Goal: Find specific page/section: Find specific page/section

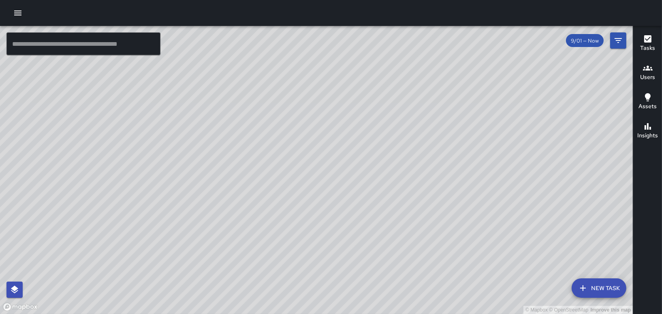
drag, startPoint x: 312, startPoint y: 170, endPoint x: 277, endPoint y: 176, distance: 35.0
click at [277, 176] on div "© Mapbox © OpenStreetMap Improve this map" at bounding box center [316, 170] width 632 height 288
drag, startPoint x: 219, startPoint y: 203, endPoint x: 317, endPoint y: 157, distance: 108.7
click at [314, 160] on div "© Mapbox © OpenStreetMap Improve this map" at bounding box center [316, 170] width 632 height 288
drag, startPoint x: 91, startPoint y: 210, endPoint x: 266, endPoint y: 196, distance: 176.2
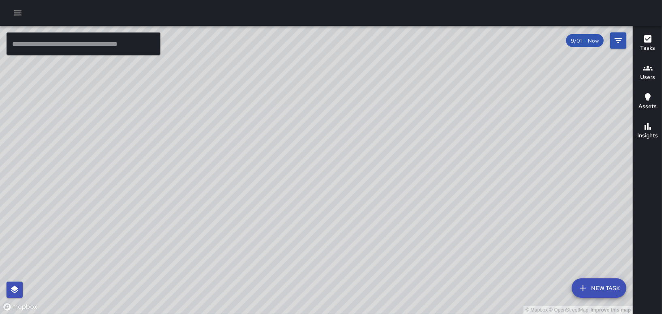
click at [266, 196] on div "© Mapbox © OpenStreetMap Improve this map" at bounding box center [316, 170] width 632 height 288
drag, startPoint x: 439, startPoint y: 140, endPoint x: 417, endPoint y: 161, distance: 30.4
click at [417, 161] on div "© Mapbox © OpenStreetMap Improve this map" at bounding box center [316, 170] width 632 height 288
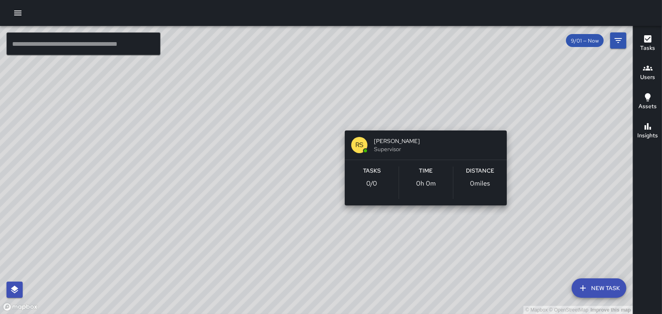
drag, startPoint x: 414, startPoint y: 136, endPoint x: 436, endPoint y: 114, distance: 31.5
click at [436, 114] on div "© Mapbox © OpenStreetMap Improve this map RS [PERSON_NAME] Supervisor Tasks 0 /…" at bounding box center [316, 170] width 632 height 288
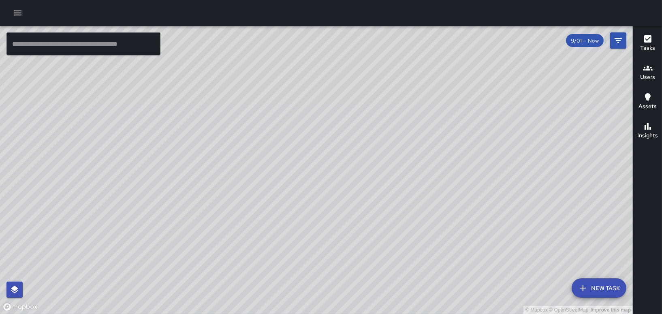
drag, startPoint x: 414, startPoint y: 215, endPoint x: 349, endPoint y: 132, distance: 105.5
click at [358, 123] on div "© Mapbox © OpenStreetMap Improve this map" at bounding box center [316, 170] width 632 height 288
drag, startPoint x: 350, startPoint y: 151, endPoint x: 347, endPoint y: 135, distance: 16.8
click at [347, 135] on div "© Mapbox © OpenStreetMap Improve this map" at bounding box center [316, 170] width 632 height 288
drag, startPoint x: 375, startPoint y: 70, endPoint x: 342, endPoint y: 260, distance: 192.8
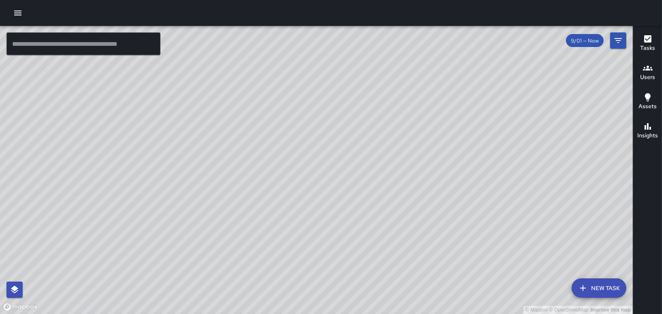
click at [342, 260] on div "© Mapbox © OpenStreetMap Improve this map" at bounding box center [316, 170] width 632 height 288
drag, startPoint x: 328, startPoint y: 235, endPoint x: 389, endPoint y: 106, distance: 142.2
click at [389, 106] on div "© Mapbox © OpenStreetMap Improve this map" at bounding box center [316, 170] width 632 height 288
drag, startPoint x: 406, startPoint y: 109, endPoint x: 320, endPoint y: 222, distance: 141.9
click at [320, 222] on div "© Mapbox © OpenStreetMap Improve this map" at bounding box center [316, 170] width 632 height 288
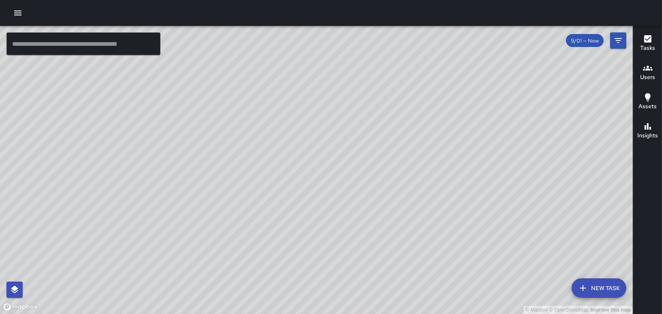
drag, startPoint x: 334, startPoint y: 108, endPoint x: 370, endPoint y: 202, distance: 100.2
click at [370, 202] on div "© Mapbox © OpenStreetMap Improve this map" at bounding box center [316, 170] width 632 height 288
drag, startPoint x: 219, startPoint y: 93, endPoint x: 180, endPoint y: 191, distance: 105.0
click at [180, 194] on div "© Mapbox © OpenStreetMap Improve this map" at bounding box center [316, 170] width 632 height 288
drag, startPoint x: 230, startPoint y: 198, endPoint x: 214, endPoint y: 303, distance: 105.6
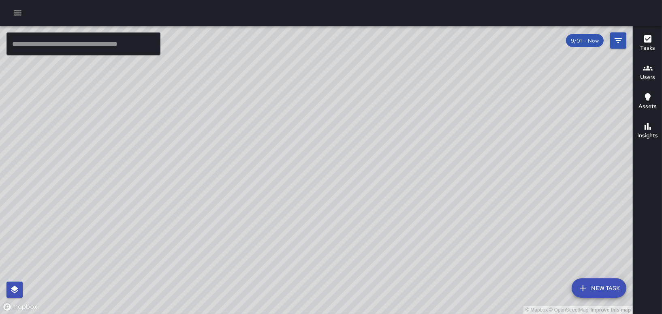
click at [214, 303] on div "© Mapbox © OpenStreetMap Improve this map" at bounding box center [316, 170] width 632 height 288
drag, startPoint x: 301, startPoint y: 201, endPoint x: 336, endPoint y: 60, distance: 145.2
click at [334, 60] on div "© Mapbox © OpenStreetMap Improve this map" at bounding box center [316, 170] width 632 height 288
drag, startPoint x: 315, startPoint y: 166, endPoint x: 317, endPoint y: 123, distance: 42.1
click at [317, 123] on div "© Mapbox © OpenStreetMap Improve this map" at bounding box center [316, 170] width 632 height 288
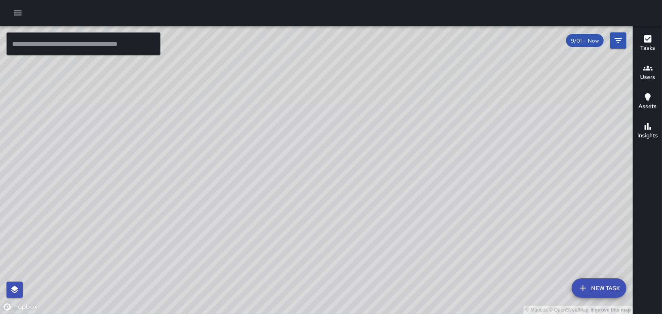
drag, startPoint x: 376, startPoint y: 259, endPoint x: 355, endPoint y: 248, distance: 23.4
click at [366, 250] on div "© Mapbox © OpenStreetMap Improve this map" at bounding box center [316, 170] width 632 height 288
drag, startPoint x: 406, startPoint y: 242, endPoint x: 359, endPoint y: 244, distance: 46.6
click at [364, 245] on div "© Mapbox © OpenStreetMap Improve this map" at bounding box center [316, 170] width 632 height 288
click at [165, 147] on div "© Mapbox © OpenStreetMap Improve this map DO [PERSON_NAME] Ambassador Tasks 7 /…" at bounding box center [316, 170] width 632 height 288
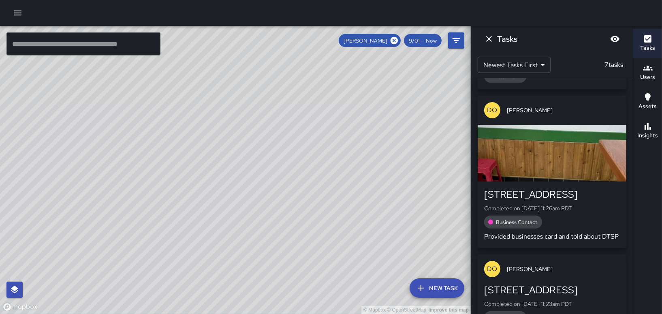
scroll to position [81, 0]
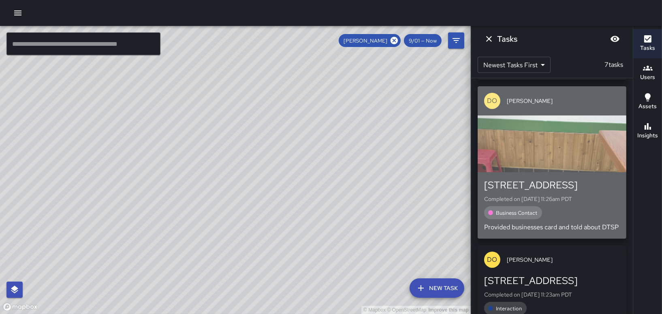
click at [599, 225] on p "Provided businesses card and told about DTSP" at bounding box center [552, 227] width 136 height 10
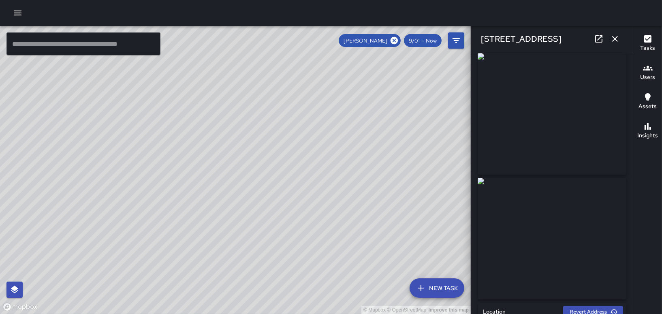
scroll to position [0, 0]
click at [614, 38] on icon "button" at bounding box center [615, 39] width 6 height 6
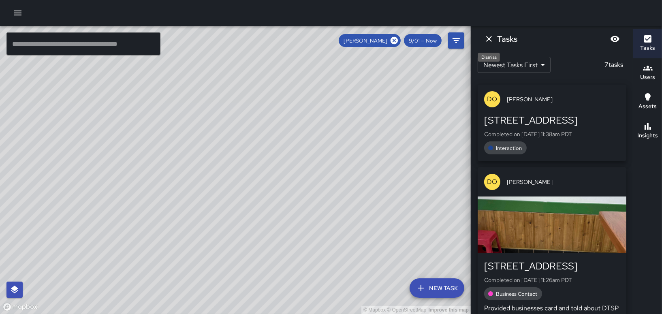
click at [486, 35] on icon "Dismiss" at bounding box center [489, 39] width 10 height 10
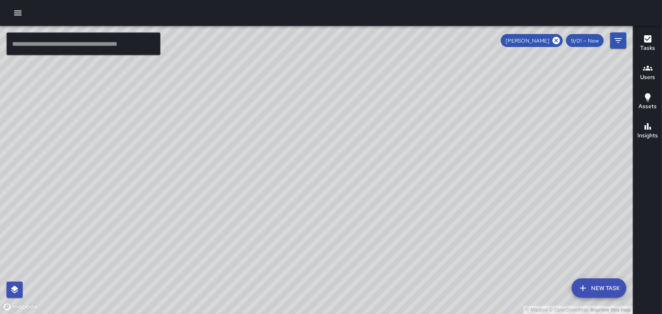
drag, startPoint x: 523, startPoint y: 145, endPoint x: 441, endPoint y: 116, distance: 87.1
click at [448, 115] on div "© Mapbox © OpenStreetMap Improve this map" at bounding box center [316, 170] width 632 height 288
drag, startPoint x: 502, startPoint y: 201, endPoint x: 449, endPoint y: 170, distance: 60.8
click at [449, 170] on div "© Mapbox © OpenStreetMap Improve this map" at bounding box center [316, 170] width 632 height 288
drag, startPoint x: 558, startPoint y: 39, endPoint x: 557, endPoint y: 47, distance: 8.1
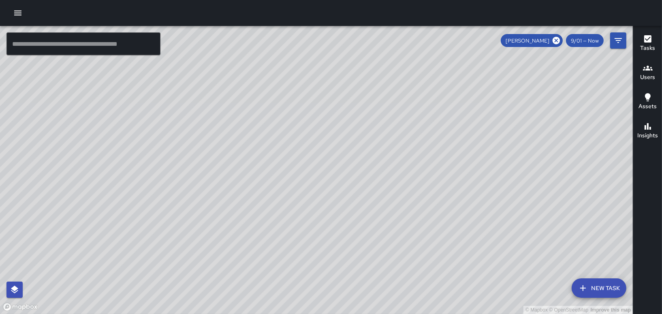
click at [558, 42] on icon at bounding box center [555, 40] width 9 height 9
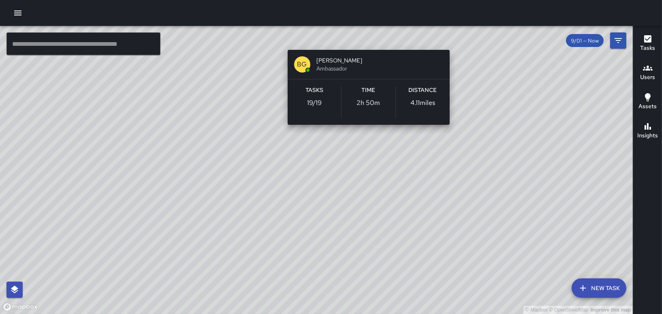
click at [367, 41] on div "© Mapbox © OpenStreetMap Improve this map BG [PERSON_NAME] Ambassador Tasks 19 …" at bounding box center [316, 170] width 632 height 288
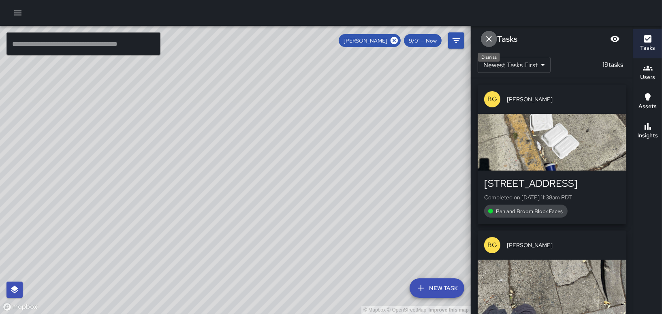
click at [486, 43] on icon "Dismiss" at bounding box center [489, 39] width 10 height 10
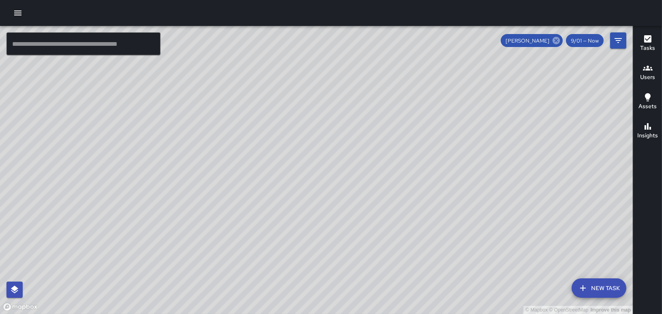
click at [554, 42] on icon at bounding box center [555, 40] width 7 height 7
drag, startPoint x: 439, startPoint y: 217, endPoint x: 424, endPoint y: 224, distance: 16.3
click at [436, 219] on div "© Mapbox © OpenStreetMap Improve this map BW [PERSON_NAME] Ambassador Tasks 49 …" at bounding box center [316, 170] width 632 height 288
click at [441, 219] on div "© Mapbox © OpenStreetMap Improve this map BW [PERSON_NAME] Ambassador Tasks 49 …" at bounding box center [316, 170] width 632 height 288
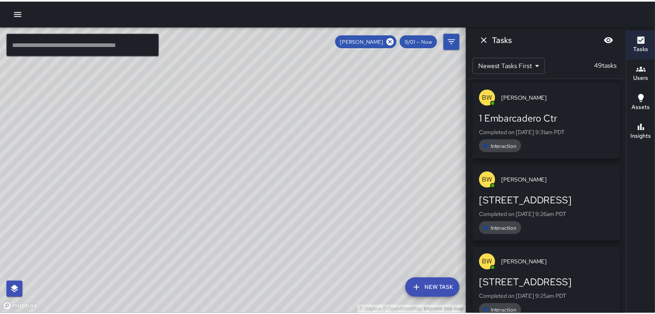
scroll to position [202, 0]
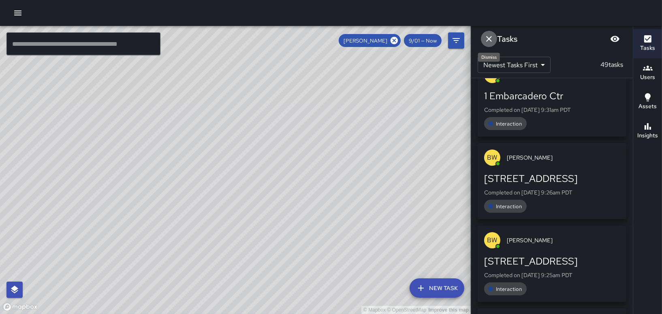
click at [489, 41] on icon "Dismiss" at bounding box center [489, 39] width 10 height 10
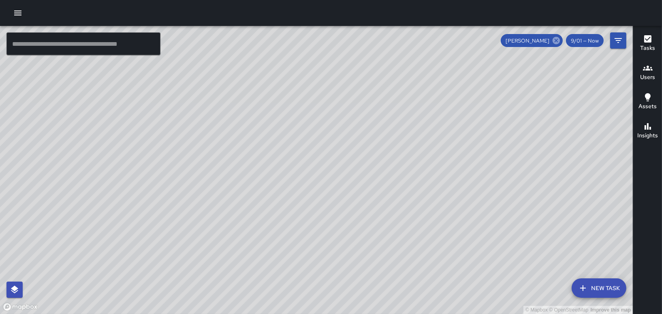
click at [560, 40] on icon at bounding box center [555, 40] width 7 height 7
click at [13, 21] on div at bounding box center [331, 13] width 662 height 26
click at [15, 13] on icon "button" at bounding box center [17, 13] width 7 height 5
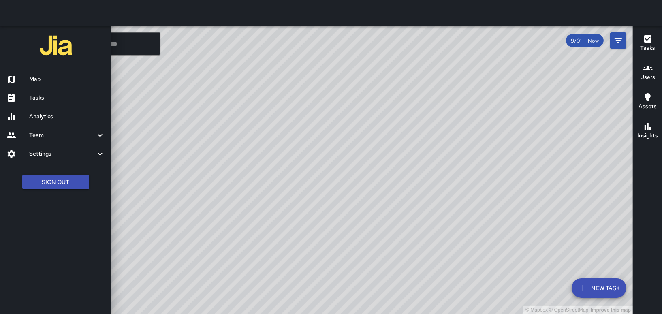
click at [55, 95] on h6 "Tasks" at bounding box center [67, 98] width 76 height 9
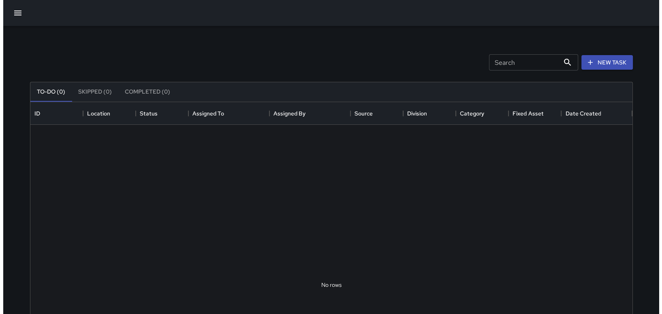
scroll to position [336, 595]
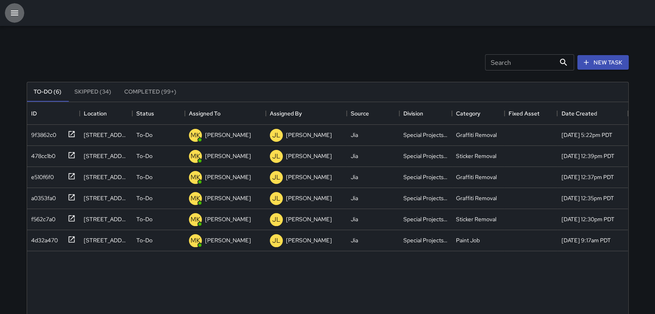
click at [17, 15] on icon "button" at bounding box center [14, 13] width 7 height 5
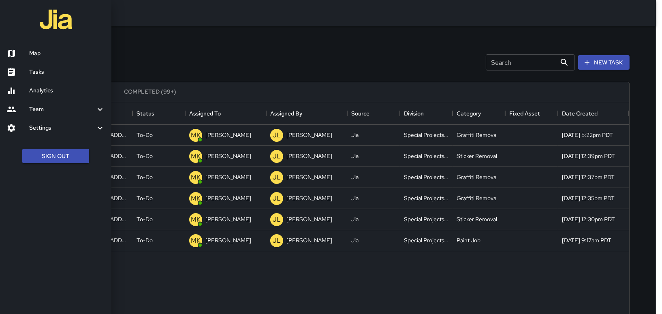
click at [60, 57] on h6 "Map" at bounding box center [67, 53] width 76 height 9
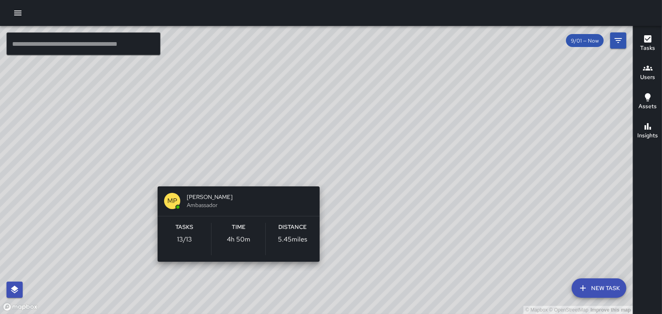
click at [243, 270] on div "© Mapbox © OpenStreetMap Improve this map MP [PERSON_NAME] Ambassador Tasks 13 …" at bounding box center [316, 170] width 632 height 288
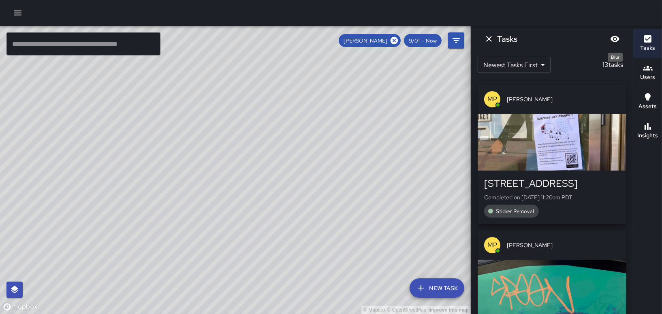
click at [611, 40] on icon "Blur" at bounding box center [615, 39] width 10 height 10
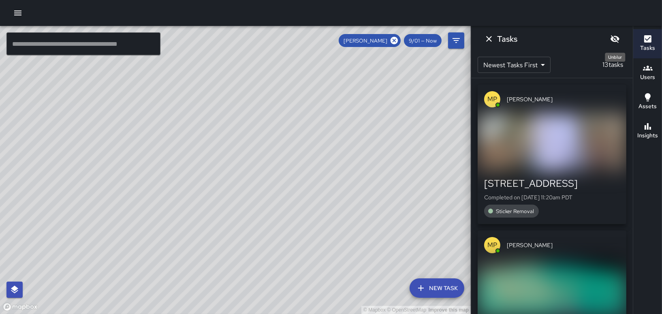
click at [611, 40] on icon "Unblur" at bounding box center [615, 39] width 10 height 10
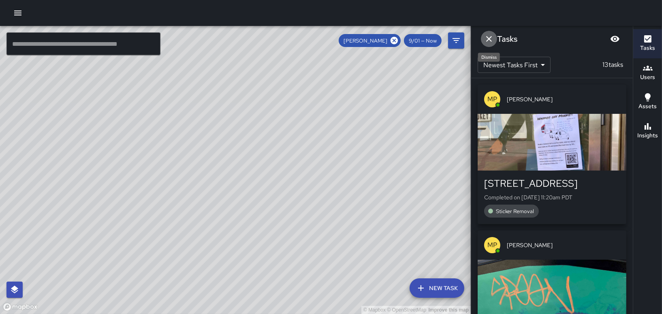
click at [487, 39] on icon "Dismiss" at bounding box center [489, 39] width 10 height 10
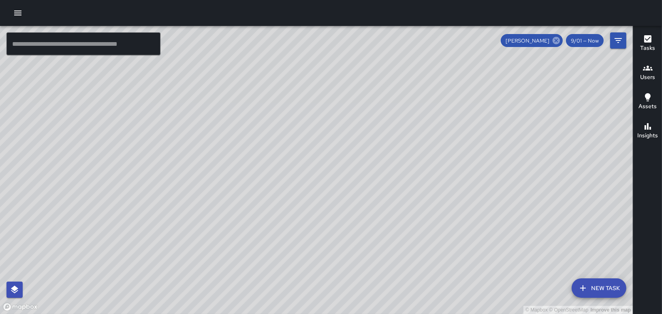
click at [557, 43] on icon at bounding box center [555, 40] width 7 height 7
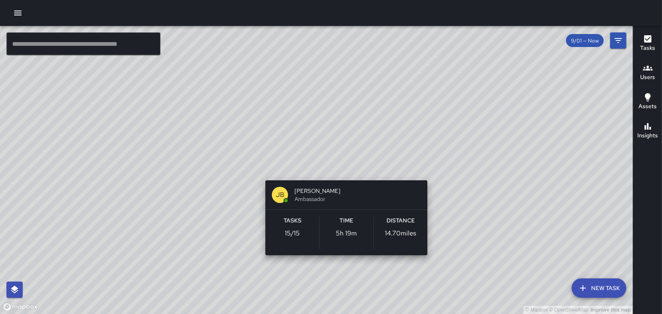
click at [341, 170] on div "© Mapbox © OpenStreetMap Improve this map [PERSON_NAME] Ambassador Tasks 15 / 1…" at bounding box center [316, 170] width 632 height 288
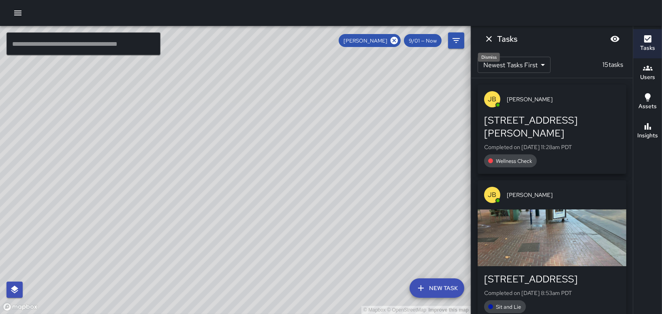
click at [491, 37] on icon "Dismiss" at bounding box center [489, 39] width 10 height 10
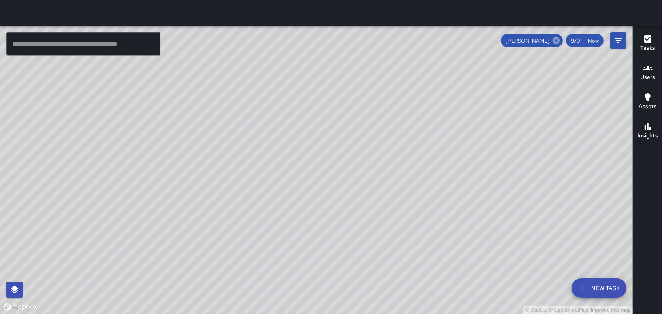
click at [555, 40] on icon at bounding box center [555, 40] width 7 height 7
drag, startPoint x: 268, startPoint y: 145, endPoint x: 387, endPoint y: 132, distance: 119.0
click at [387, 132] on div "© Mapbox © OpenStreetMap Improve this map" at bounding box center [316, 170] width 632 height 288
drag, startPoint x: 357, startPoint y: 203, endPoint x: 300, endPoint y: 224, distance: 60.8
click at [300, 224] on div "© Mapbox © OpenStreetMap Improve this map" at bounding box center [316, 170] width 632 height 288
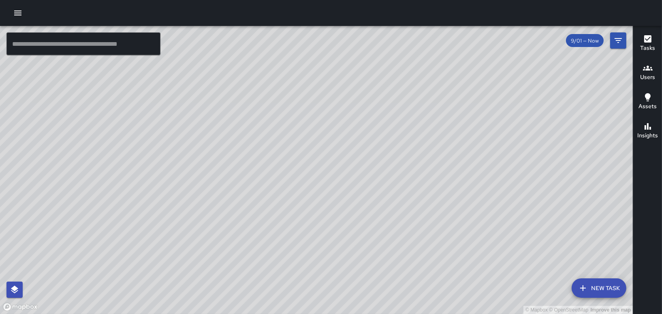
drag, startPoint x: 422, startPoint y: 185, endPoint x: 387, endPoint y: 224, distance: 53.0
click at [391, 222] on div "© Mapbox © OpenStreetMap Improve this map" at bounding box center [316, 170] width 632 height 288
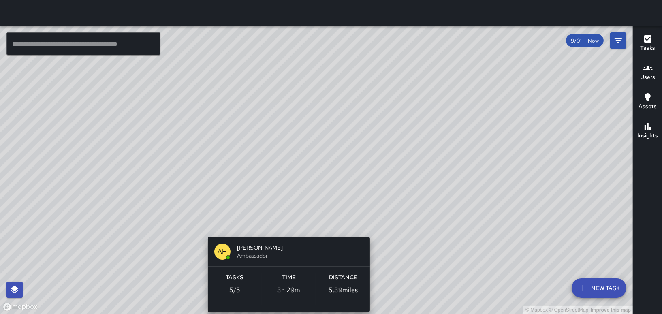
click at [289, 219] on div "© Mapbox © OpenStreetMap Improve this map AH [PERSON_NAME] Ambassador Tasks 5 /…" at bounding box center [316, 170] width 632 height 288
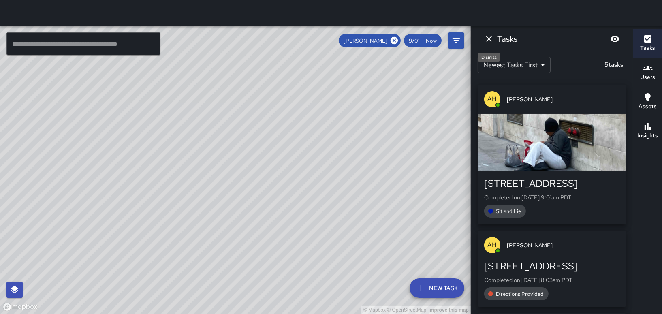
click at [484, 40] on icon "Dismiss" at bounding box center [489, 39] width 10 height 10
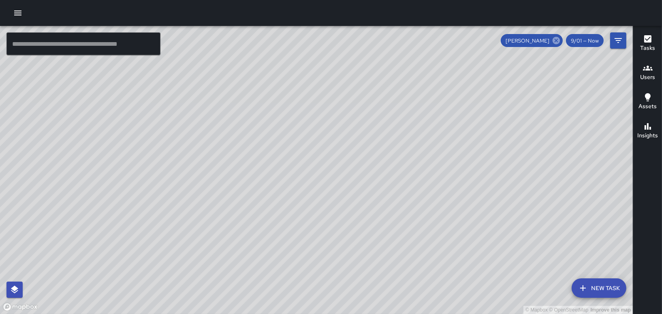
click at [558, 37] on icon at bounding box center [555, 40] width 7 height 7
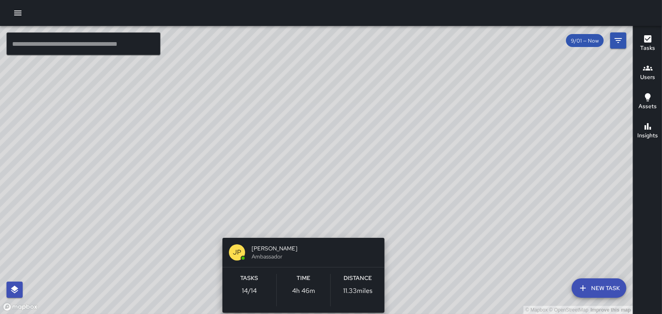
click at [304, 223] on div "© Mapbox © OpenStreetMap Improve this map JP [PERSON_NAME] Ambassador Tasks 14 …" at bounding box center [316, 170] width 632 height 288
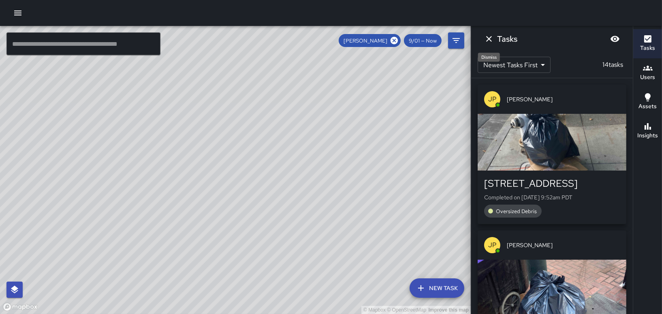
click at [492, 38] on icon "Dismiss" at bounding box center [489, 39] width 10 height 10
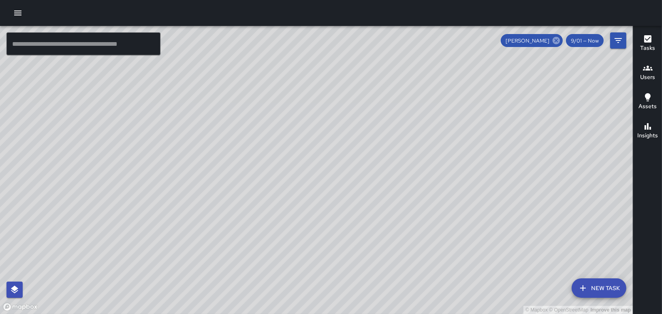
click at [554, 41] on icon at bounding box center [555, 40] width 7 height 7
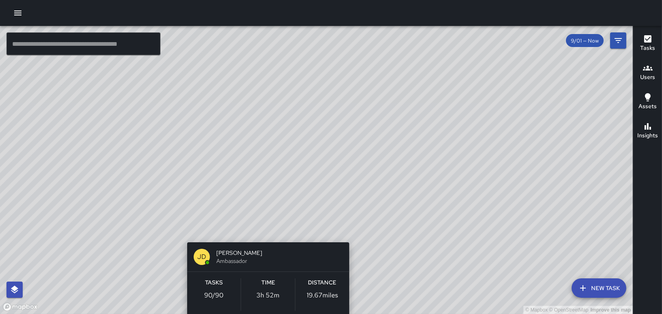
click at [263, 230] on div "© Mapbox © OpenStreetMap Improve this map [PERSON_NAME] Ambassador Tasks 90 / 9…" at bounding box center [316, 170] width 632 height 288
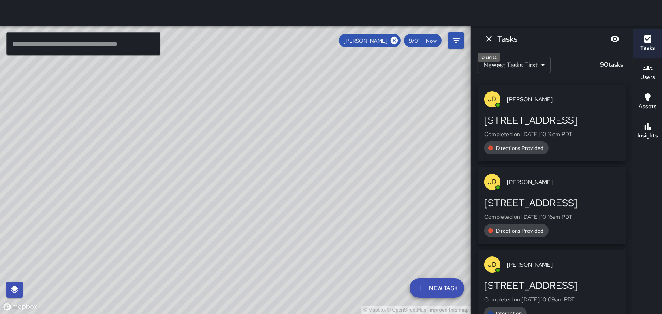
click at [484, 35] on icon "Dismiss" at bounding box center [489, 39] width 10 height 10
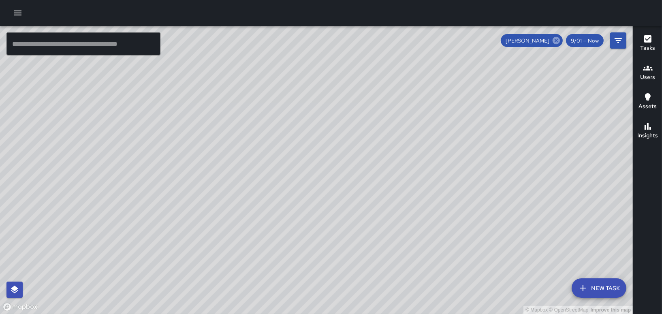
click at [558, 41] on icon at bounding box center [555, 40] width 7 height 7
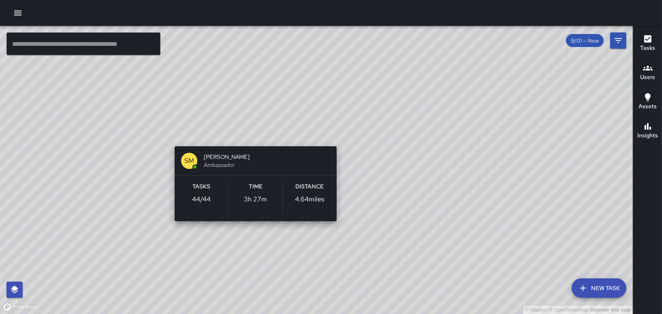
click at [251, 232] on div "© Mapbox © OpenStreetMap Improve this map [PERSON_NAME] Ambassador Tasks 44 / 4…" at bounding box center [316, 170] width 632 height 288
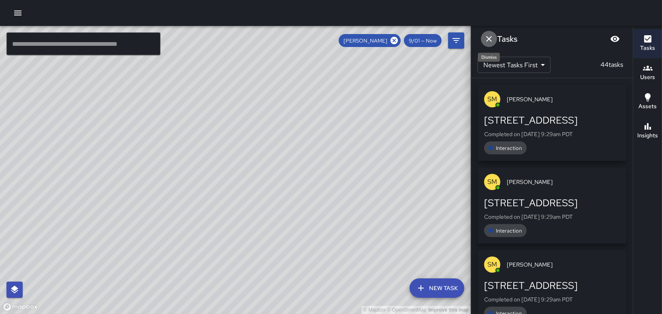
click at [484, 36] on icon "Dismiss" at bounding box center [489, 39] width 10 height 10
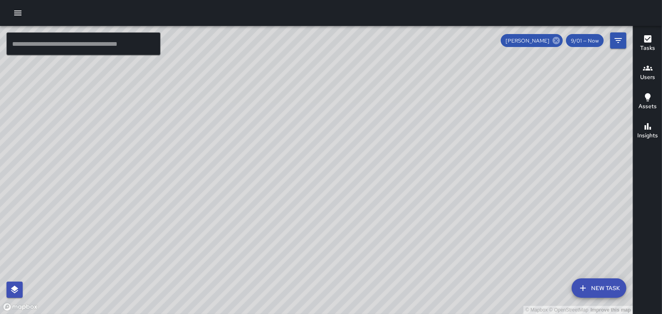
click at [556, 43] on icon at bounding box center [555, 40] width 7 height 7
click at [267, 194] on div "© Mapbox © OpenStreetMap Improve this map FV [PERSON_NAME] Ambassador Tasks 40 …" at bounding box center [316, 170] width 632 height 288
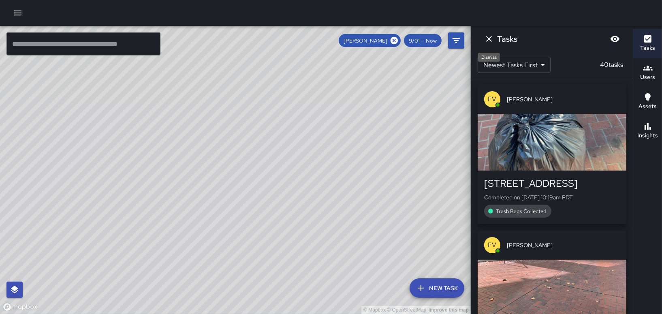
click at [486, 36] on icon "Dismiss" at bounding box center [489, 39] width 10 height 10
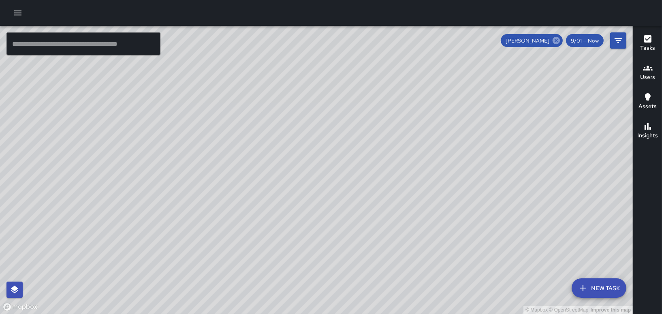
click at [553, 39] on icon at bounding box center [555, 40] width 9 height 9
drag, startPoint x: 430, startPoint y: 67, endPoint x: 408, endPoint y: 132, distance: 68.6
click at [408, 132] on div "© Mapbox © OpenStreetMap Improve this map" at bounding box center [316, 170] width 632 height 288
drag, startPoint x: 384, startPoint y: 125, endPoint x: 389, endPoint y: 158, distance: 34.0
click at [389, 158] on div "© Mapbox © OpenStreetMap Improve this map" at bounding box center [316, 170] width 632 height 288
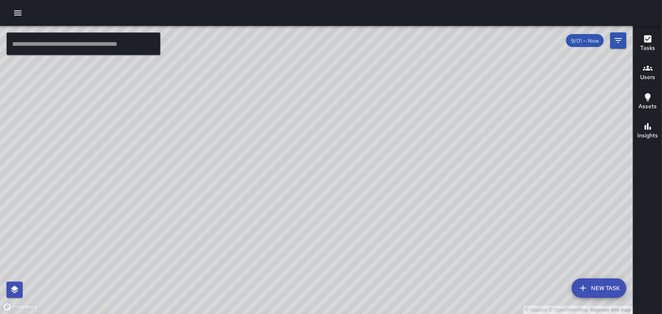
drag, startPoint x: 255, startPoint y: 133, endPoint x: 253, endPoint y: 187, distance: 53.9
click at [253, 187] on div "© Mapbox © OpenStreetMap Improve this map" at bounding box center [316, 170] width 632 height 288
drag, startPoint x: 201, startPoint y: 65, endPoint x: 272, endPoint y: 97, distance: 77.9
click at [270, 100] on div "© Mapbox © OpenStreetMap Improve this map" at bounding box center [316, 170] width 632 height 288
drag, startPoint x: 428, startPoint y: 265, endPoint x: 389, endPoint y: 223, distance: 57.3
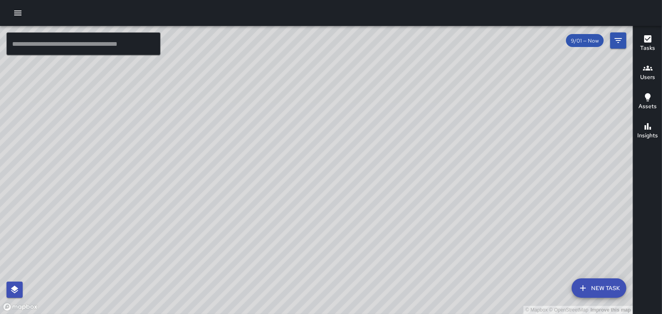
click at [393, 230] on div "© Mapbox © OpenStreetMap Improve this map" at bounding box center [316, 170] width 632 height 288
drag, startPoint x: 249, startPoint y: 108, endPoint x: 278, endPoint y: 98, distance: 30.3
click at [278, 98] on div "© Mapbox © OpenStreetMap Improve this map" at bounding box center [316, 170] width 632 height 288
drag, startPoint x: 272, startPoint y: 126, endPoint x: 307, endPoint y: 195, distance: 77.5
click at [307, 195] on div "© Mapbox © OpenStreetMap Improve this map" at bounding box center [316, 170] width 632 height 288
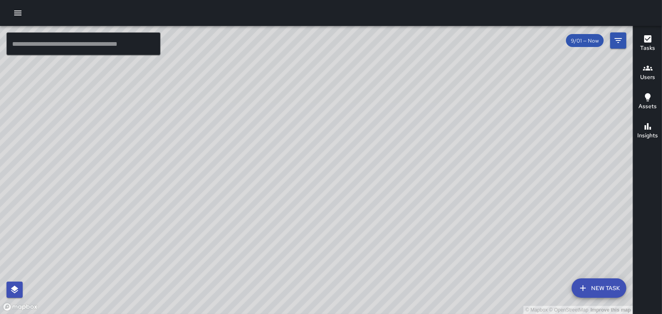
drag, startPoint x: 280, startPoint y: 193, endPoint x: 291, endPoint y: 153, distance: 41.4
click at [291, 153] on div "© Mapbox © OpenStreetMap Improve this map" at bounding box center [316, 170] width 632 height 288
drag, startPoint x: 320, startPoint y: 209, endPoint x: 232, endPoint y: 240, distance: 93.3
click at [223, 250] on div "© Mapbox © OpenStreetMap Improve this map" at bounding box center [316, 170] width 632 height 288
drag, startPoint x: 284, startPoint y: 162, endPoint x: 164, endPoint y: 222, distance: 133.6
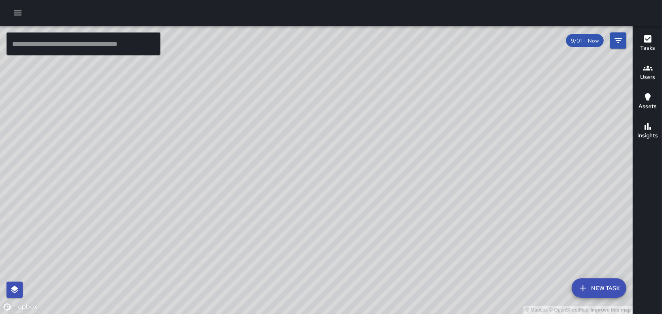
click at [163, 227] on div "© Mapbox © OpenStreetMap Improve this map" at bounding box center [316, 170] width 632 height 288
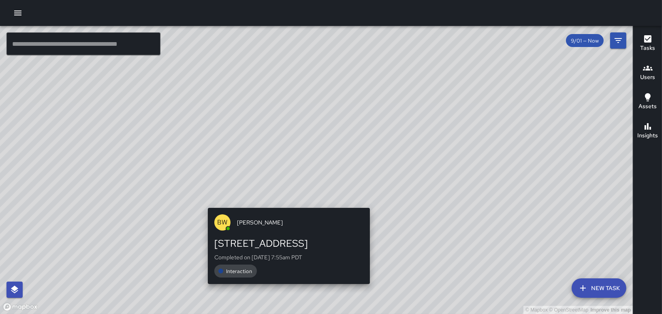
drag, startPoint x: 286, startPoint y: 138, endPoint x: 285, endPoint y: 213, distance: 74.1
click at [285, 213] on div "© Mapbox © OpenStreetMap Improve this map BW [PERSON_NAME][GEOGRAPHIC_DATA][STR…" at bounding box center [316, 170] width 632 height 288
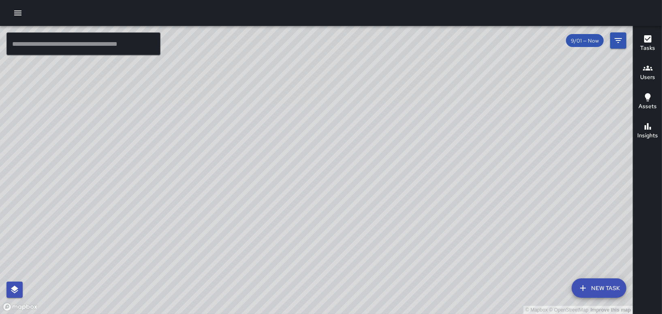
drag, startPoint x: 340, startPoint y: 217, endPoint x: 334, endPoint y: 162, distance: 55.8
click at [334, 162] on div "© Mapbox © OpenStreetMap Improve this map" at bounding box center [316, 170] width 632 height 288
drag, startPoint x: 259, startPoint y: 200, endPoint x: 324, endPoint y: 168, distance: 72.4
click at [323, 169] on div "© Mapbox © OpenStreetMap Improve this map" at bounding box center [316, 170] width 632 height 288
drag, startPoint x: 226, startPoint y: 128, endPoint x: 340, endPoint y: 236, distance: 157.2
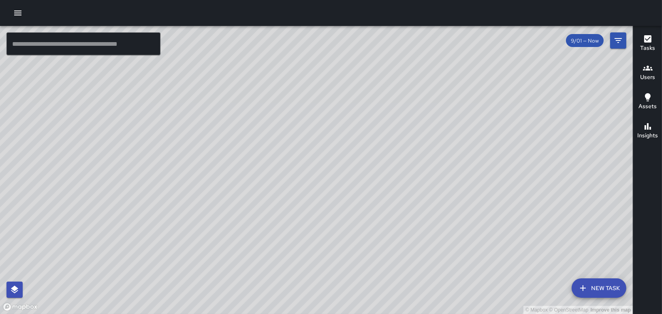
click at [310, 220] on div "© Mapbox © OpenStreetMap Improve this map" at bounding box center [316, 170] width 632 height 288
drag, startPoint x: 359, startPoint y: 245, endPoint x: 390, endPoint y: 291, distance: 55.4
click at [390, 291] on div "© Mapbox © OpenStreetMap Improve this map" at bounding box center [316, 170] width 632 height 288
drag, startPoint x: 396, startPoint y: 84, endPoint x: 274, endPoint y: 146, distance: 136.9
click at [274, 146] on div "© Mapbox © OpenStreetMap Improve this map" at bounding box center [316, 170] width 632 height 288
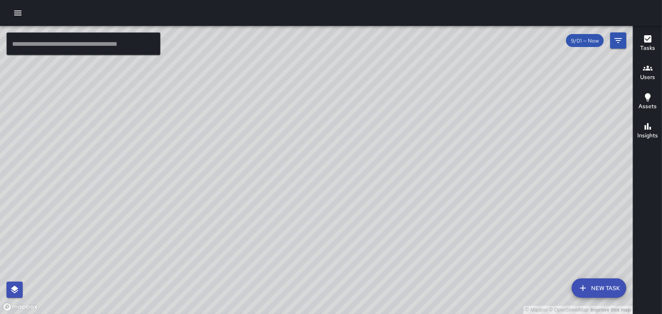
drag, startPoint x: 277, startPoint y: 121, endPoint x: 226, endPoint y: 164, distance: 66.9
click at [226, 164] on div "© Mapbox © OpenStreetMap Improve this map" at bounding box center [316, 170] width 632 height 288
drag, startPoint x: 409, startPoint y: 111, endPoint x: 316, endPoint y: 229, distance: 150.8
click at [312, 235] on div "© Mapbox © OpenStreetMap Improve this map" at bounding box center [316, 170] width 632 height 288
drag, startPoint x: 222, startPoint y: 108, endPoint x: 334, endPoint y: 87, distance: 114.1
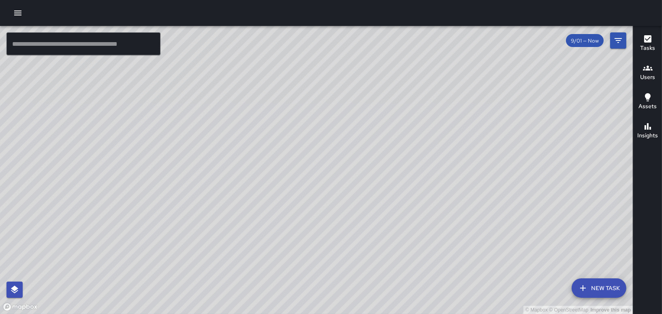
click at [359, 74] on div "© Mapbox © OpenStreetMap Improve this map" at bounding box center [316, 170] width 632 height 288
drag, startPoint x: 294, startPoint y: 242, endPoint x: 404, endPoint y: 241, distance: 109.3
click at [404, 241] on div "© Mapbox © OpenStreetMap Improve this map" at bounding box center [316, 170] width 632 height 288
drag, startPoint x: 293, startPoint y: 268, endPoint x: 272, endPoint y: 304, distance: 41.4
click at [272, 304] on div "© Mapbox © OpenStreetMap Improve this map" at bounding box center [316, 170] width 632 height 288
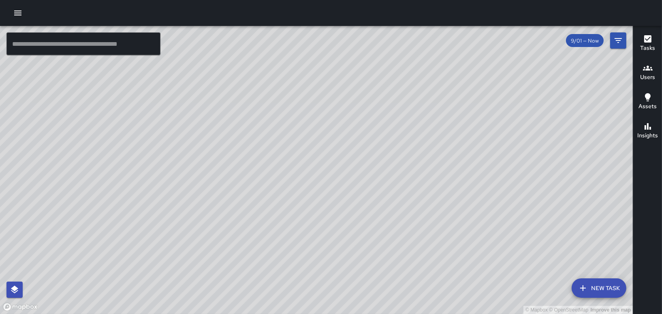
drag, startPoint x: 305, startPoint y: 277, endPoint x: 347, endPoint y: 177, distance: 108.5
click at [347, 177] on div "© Mapbox © OpenStreetMap Improve this map" at bounding box center [316, 170] width 632 height 288
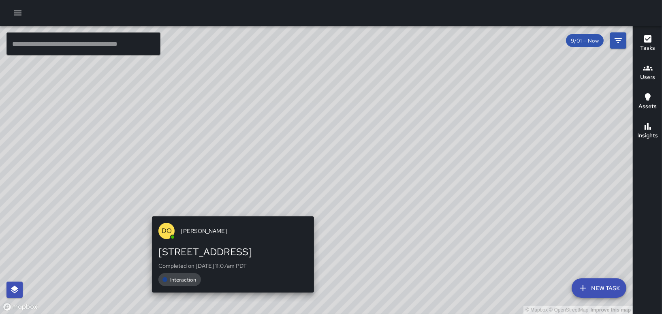
drag, startPoint x: 353, startPoint y: 105, endPoint x: 157, endPoint y: 254, distance: 246.2
click at [157, 254] on div "© Mapbox © OpenStreetMap Improve this map DO [PERSON_NAME] [STREET_ADDRESS] Com…" at bounding box center [316, 170] width 632 height 288
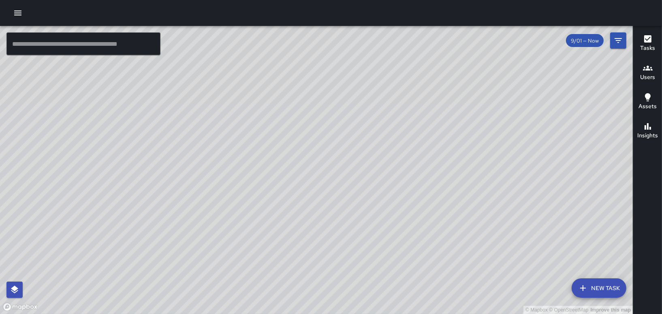
drag, startPoint x: 271, startPoint y: 256, endPoint x: 234, endPoint y: 198, distance: 68.8
click at [234, 198] on div "© Mapbox © OpenStreetMap Improve this map" at bounding box center [316, 170] width 632 height 288
drag, startPoint x: 262, startPoint y: 129, endPoint x: 247, endPoint y: 246, distance: 117.6
click at [247, 246] on div "© Mapbox © OpenStreetMap Improve this map" at bounding box center [316, 170] width 632 height 288
drag, startPoint x: 218, startPoint y: 134, endPoint x: 269, endPoint y: 165, distance: 59.6
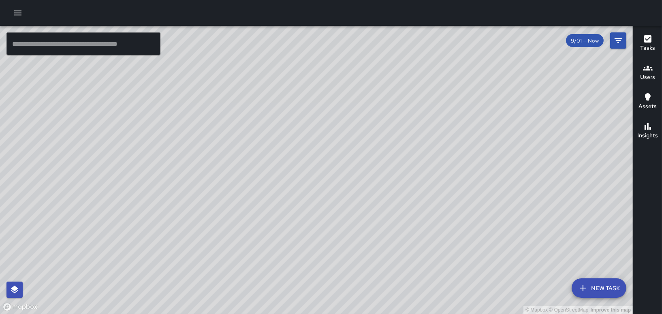
click at [269, 165] on div "© Mapbox © OpenStreetMap Improve this map" at bounding box center [316, 170] width 632 height 288
drag, startPoint x: 132, startPoint y: 134, endPoint x: 208, endPoint y: 118, distance: 77.7
click at [208, 118] on div "© Mapbox © OpenStreetMap Improve this map" at bounding box center [316, 170] width 632 height 288
drag, startPoint x: 249, startPoint y: 239, endPoint x: 283, endPoint y: 165, distance: 81.2
click at [283, 166] on div "© Mapbox © OpenStreetMap Improve this map" at bounding box center [316, 170] width 632 height 288
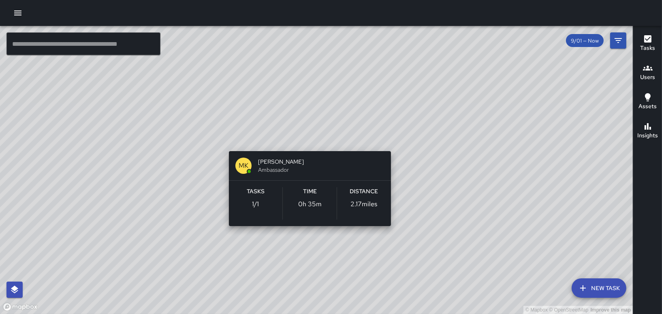
click at [308, 234] on div "© Mapbox © OpenStreetMap Improve this map MK [PERSON_NAME] Ambassador Tasks 1 /…" at bounding box center [316, 170] width 632 height 288
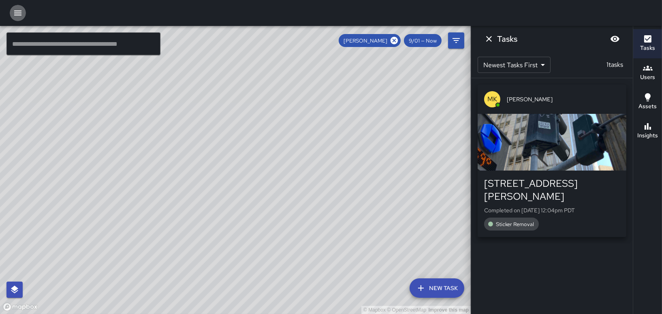
click at [19, 14] on icon "button" at bounding box center [18, 13] width 10 height 10
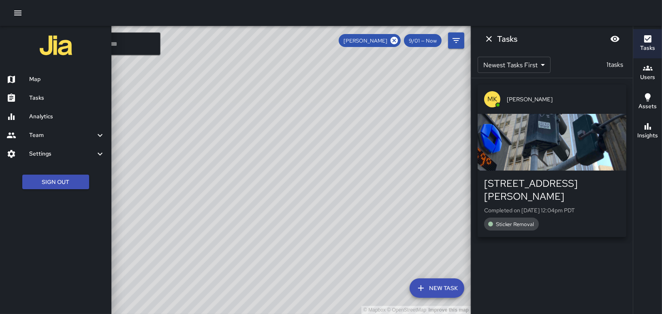
click at [49, 97] on h6 "Tasks" at bounding box center [67, 98] width 76 height 9
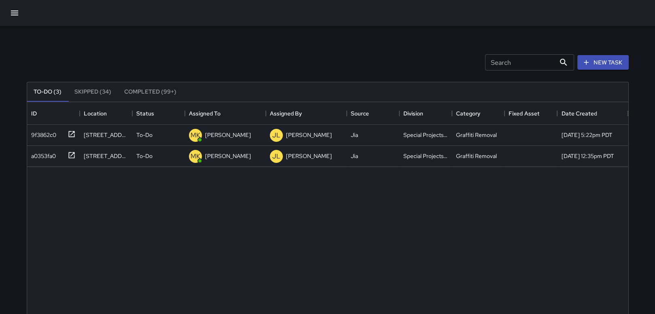
scroll to position [40, 0]
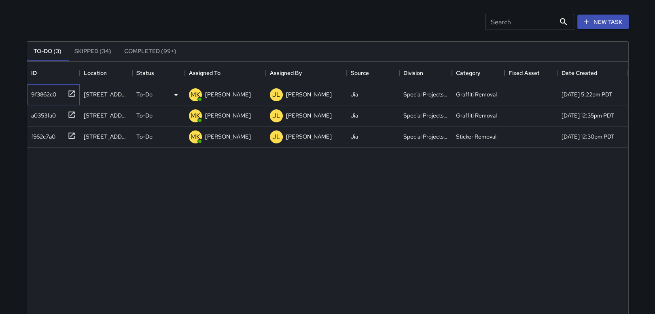
click at [56, 94] on div "9f3862c0" at bounding box center [42, 92] width 28 height 11
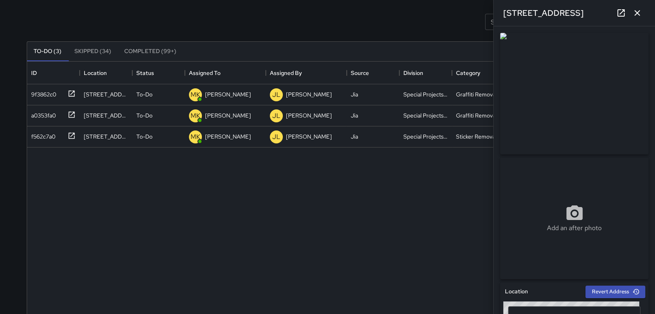
drag, startPoint x: 139, startPoint y: 46, endPoint x: 135, endPoint y: 54, distance: 9.2
click at [136, 53] on button "Completed (99+)" at bounding box center [150, 51] width 65 height 19
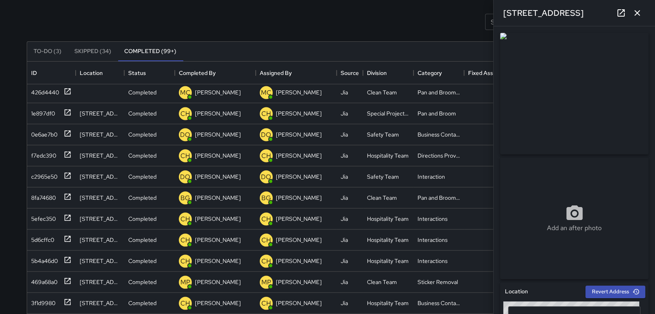
scroll to position [1791, 0]
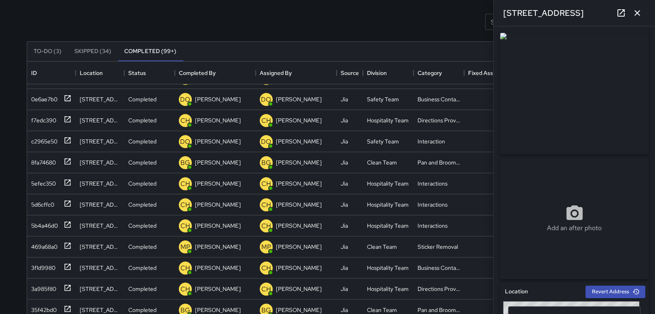
click at [638, 10] on icon "button" at bounding box center [638, 13] width 10 height 10
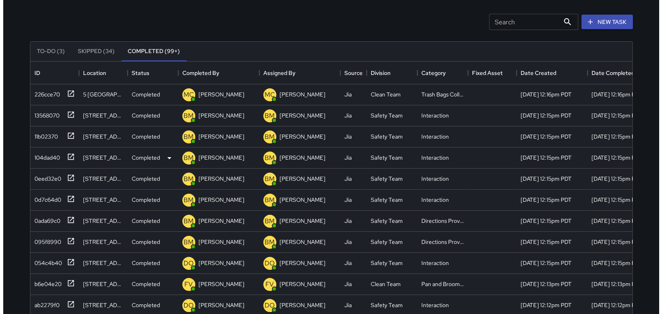
scroll to position [0, 0]
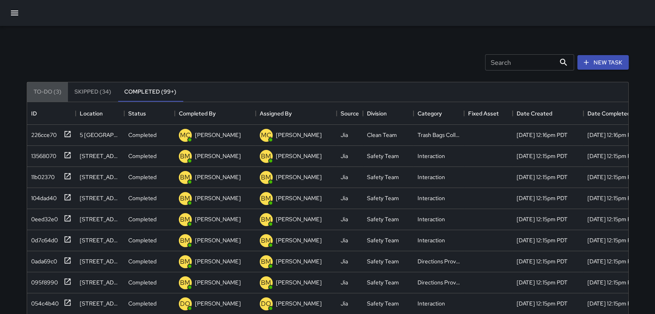
click at [55, 90] on button "To-Do (3)" at bounding box center [47, 91] width 41 height 19
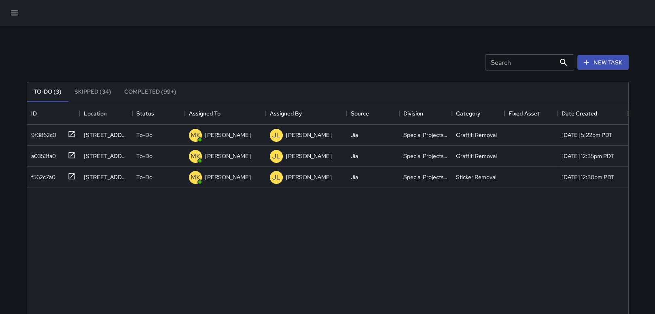
click at [15, 12] on icon "button" at bounding box center [15, 13] width 10 height 10
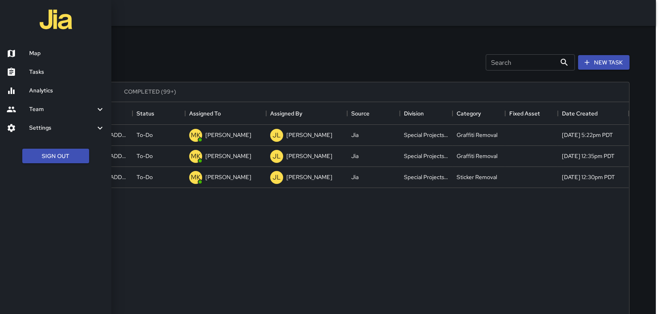
drag, startPoint x: 46, startPoint y: 67, endPoint x: 53, endPoint y: 60, distance: 10.3
click at [46, 67] on link "Tasks" at bounding box center [55, 72] width 111 height 19
click at [40, 69] on h6 "Tasks" at bounding box center [67, 72] width 76 height 9
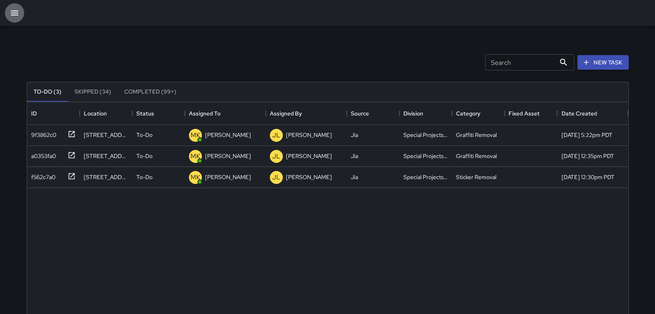
click at [11, 17] on icon "button" at bounding box center [15, 13] width 10 height 10
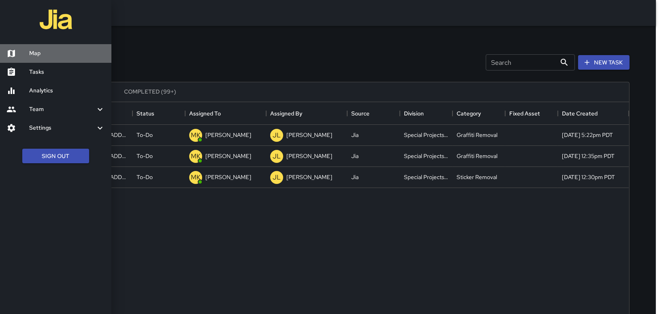
click at [50, 55] on h6 "Map" at bounding box center [67, 53] width 76 height 9
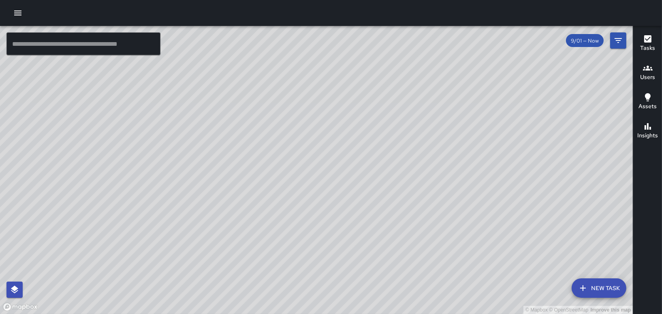
drag, startPoint x: 223, startPoint y: 220, endPoint x: 285, endPoint y: 156, distance: 88.8
click at [285, 156] on div "© Mapbox © OpenStreetMap Improve this map" at bounding box center [316, 170] width 632 height 288
click at [68, 34] on input "text" at bounding box center [83, 43] width 154 height 23
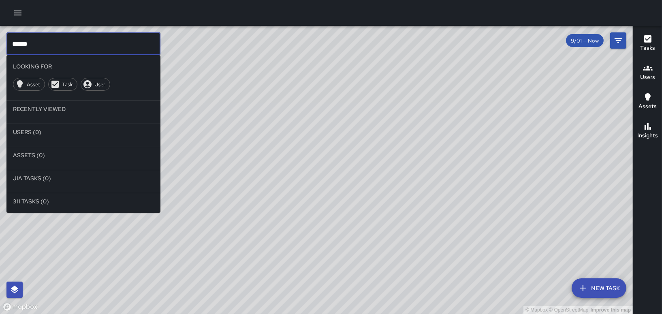
type input "******"
drag, startPoint x: 289, startPoint y: 76, endPoint x: 285, endPoint y: 161, distance: 85.1
click at [285, 161] on div "© Mapbox © OpenStreetMap Improve this map" at bounding box center [316, 170] width 632 height 288
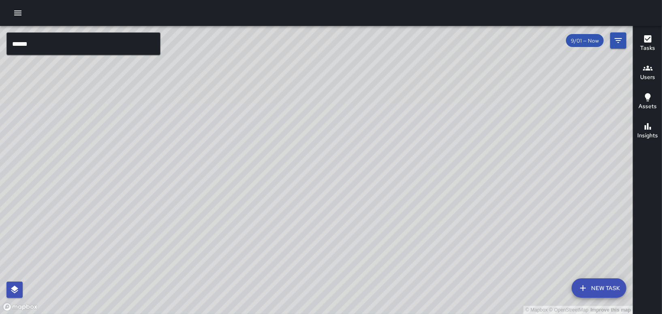
drag, startPoint x: 281, startPoint y: 121, endPoint x: 279, endPoint y: 168, distance: 46.2
click at [279, 168] on div "© Mapbox © OpenStreetMap Improve this map" at bounding box center [316, 170] width 632 height 288
drag, startPoint x: 377, startPoint y: 252, endPoint x: 360, endPoint y: 218, distance: 38.2
click at [360, 219] on div "© Mapbox © OpenStreetMap Improve this map" at bounding box center [316, 170] width 632 height 288
drag, startPoint x: 406, startPoint y: 218, endPoint x: 327, endPoint y: 144, distance: 108.0
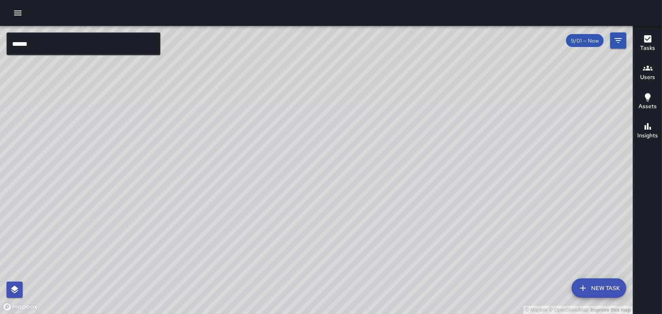
click at [327, 146] on div "© Mapbox © OpenStreetMap Improve this map" at bounding box center [316, 170] width 632 height 288
click at [417, 98] on div "© Mapbox © OpenStreetMap Improve this map" at bounding box center [316, 170] width 632 height 288
drag, startPoint x: 413, startPoint y: 215, endPoint x: 358, endPoint y: 81, distance: 144.0
click at [359, 81] on div "© Mapbox © OpenStreetMap Improve this map" at bounding box center [316, 170] width 632 height 288
drag, startPoint x: 311, startPoint y: 238, endPoint x: 336, endPoint y: 119, distance: 121.8
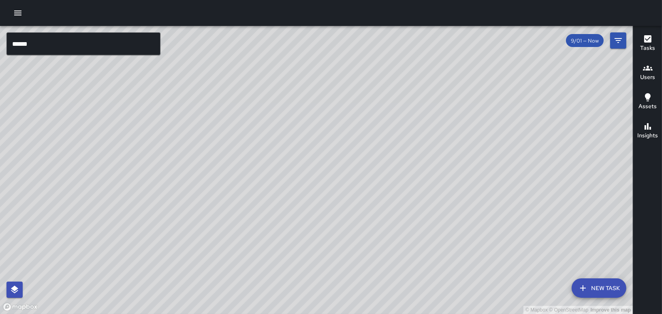
click at [336, 119] on div "© Mapbox © OpenStreetMap Improve this map" at bounding box center [316, 170] width 632 height 288
drag, startPoint x: 337, startPoint y: 117, endPoint x: 349, endPoint y: 219, distance: 103.6
click at [349, 219] on div "© Mapbox © OpenStreetMap Improve this map" at bounding box center [316, 170] width 632 height 288
drag, startPoint x: 432, startPoint y: 130, endPoint x: 406, endPoint y: 271, distance: 143.3
click at [419, 279] on div "© Mapbox © OpenStreetMap Improve this map" at bounding box center [316, 170] width 632 height 288
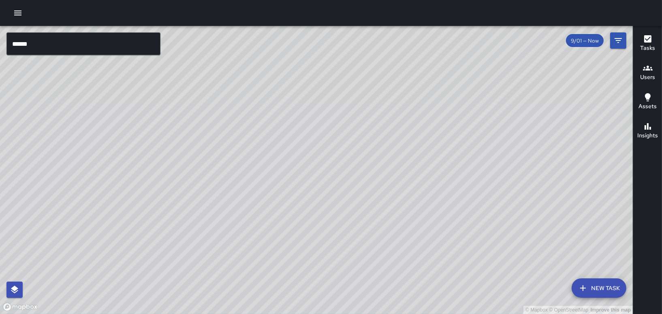
drag, startPoint x: 374, startPoint y: 246, endPoint x: 327, endPoint y: 153, distance: 104.1
click at [327, 153] on div "© Mapbox © OpenStreetMap Improve this map" at bounding box center [316, 170] width 632 height 288
drag, startPoint x: 346, startPoint y: 230, endPoint x: 301, endPoint y: 157, distance: 85.3
click at [308, 148] on div "© Mapbox © OpenStreetMap Improve this map" at bounding box center [316, 170] width 632 height 288
drag, startPoint x: 297, startPoint y: 228, endPoint x: 254, endPoint y: 198, distance: 51.8
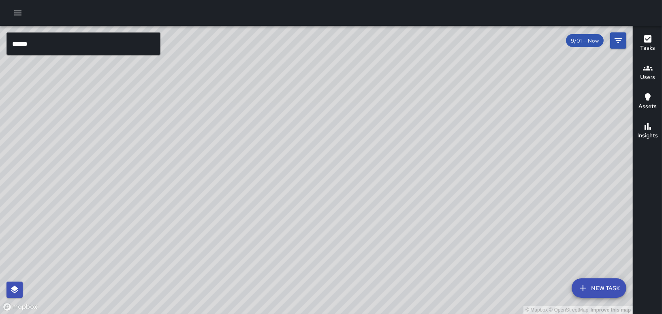
click at [254, 198] on div "© Mapbox © OpenStreetMap Improve this map" at bounding box center [316, 170] width 632 height 288
drag, startPoint x: 363, startPoint y: 103, endPoint x: 272, endPoint y: 240, distance: 164.5
click at [272, 240] on div "© Mapbox © OpenStreetMap Improve this map" at bounding box center [316, 170] width 632 height 288
